Goal: Task Accomplishment & Management: Manage account settings

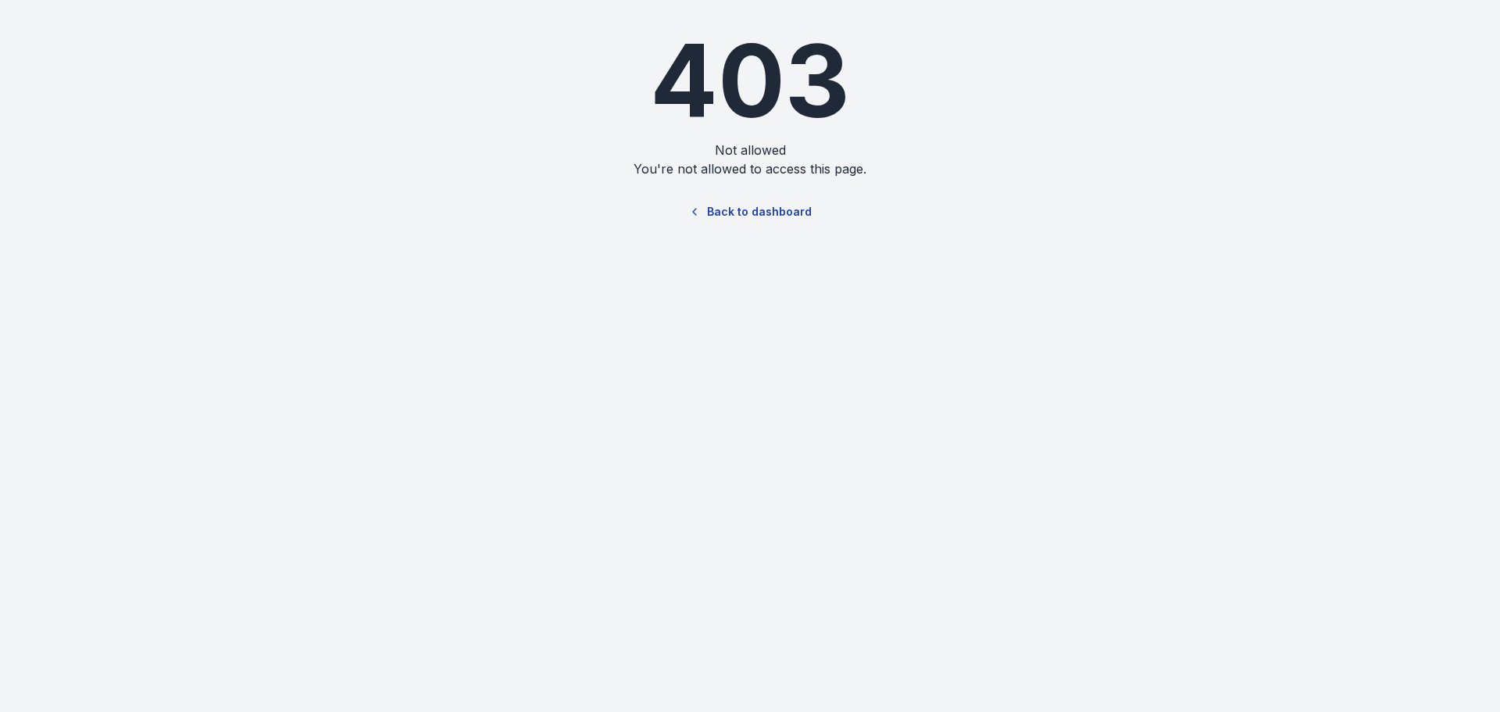
click at [748, 206] on link "Back to dashboard" at bounding box center [750, 212] width 150 height 36
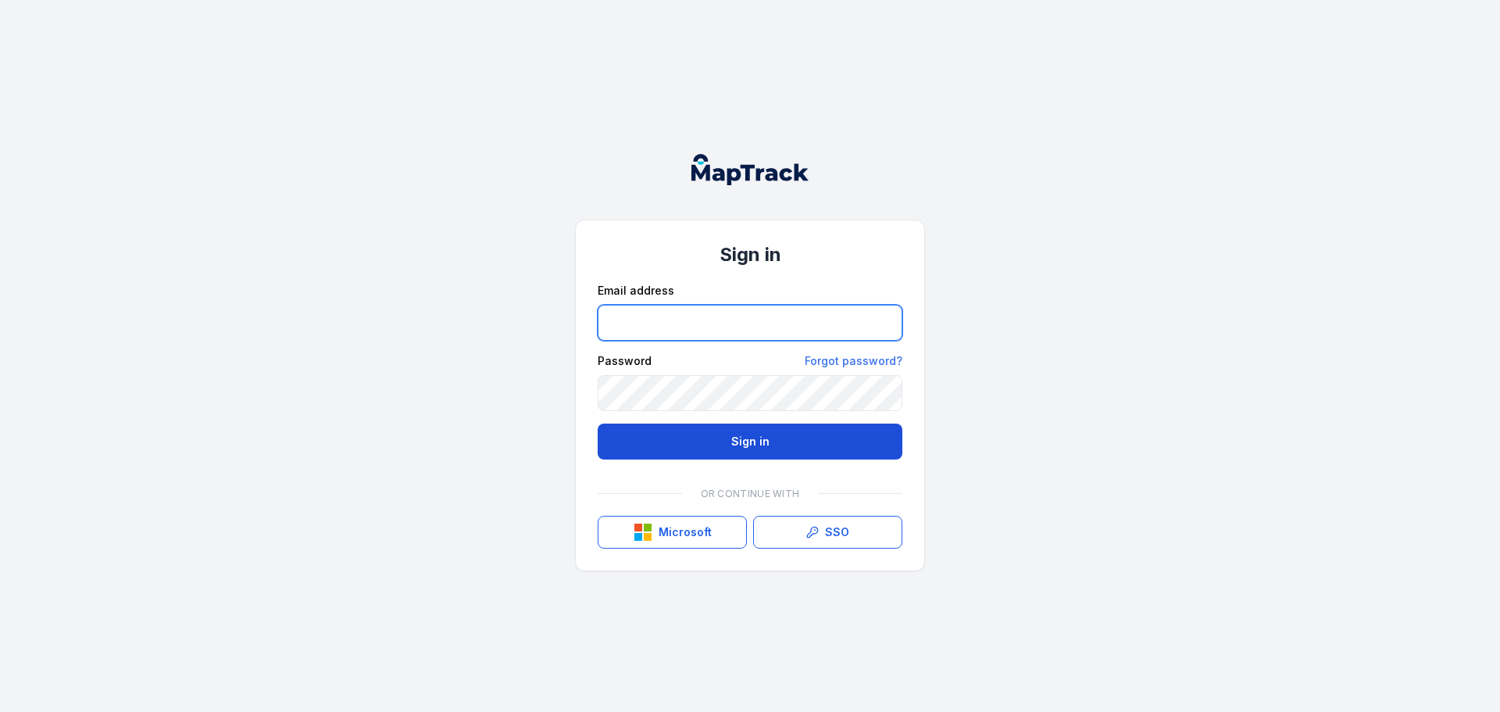
type input "**********"
click at [850, 442] on button "Sign in" at bounding box center [750, 441] width 305 height 36
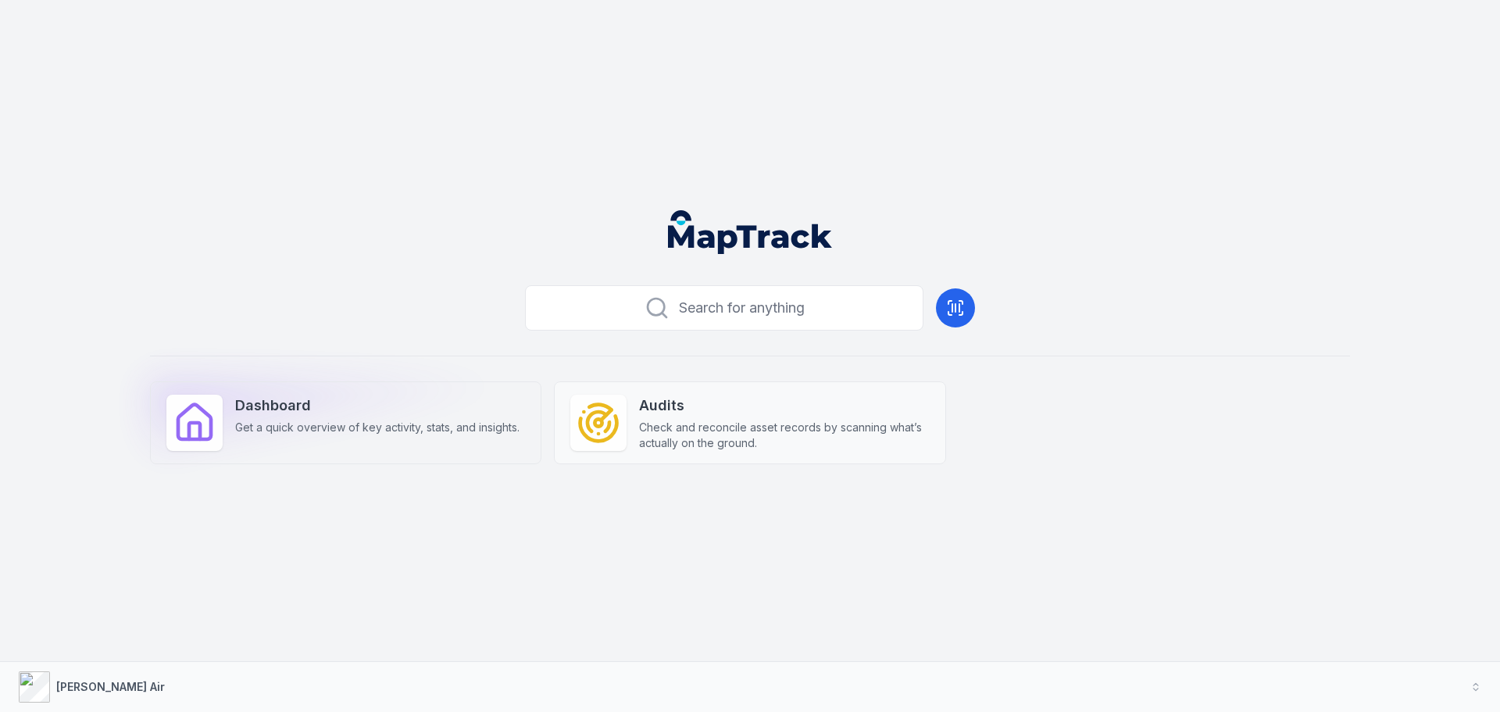
click at [367, 430] on span "Get a quick overview of key activity, stats, and insights." at bounding box center [377, 427] width 284 height 16
